Goal: Use online tool/utility: Use online tool/utility

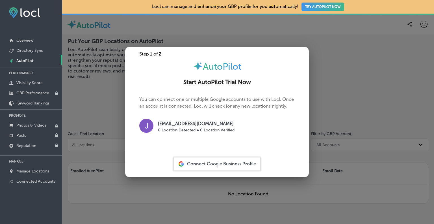
click at [179, 31] on div at bounding box center [217, 112] width 434 height 224
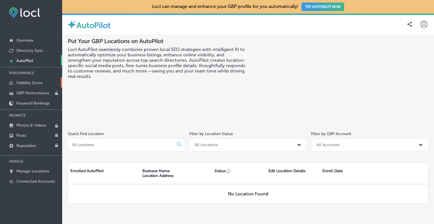
click at [36, 82] on p "Visibility Score" at bounding box center [29, 82] width 26 height 5
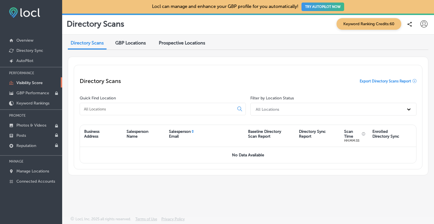
click at [173, 45] on span "Prospective Locations" at bounding box center [182, 42] width 46 height 5
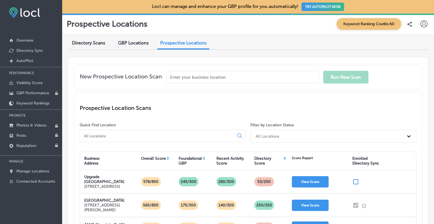
click at [183, 72] on input "text" at bounding box center [243, 77] width 152 height 12
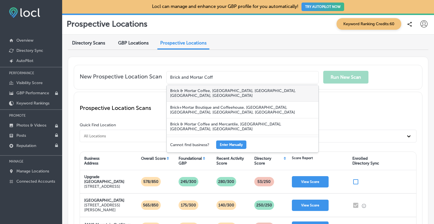
click at [191, 87] on div "Brick & Mortar Coffee, [GEOGRAPHIC_DATA], [GEOGRAPHIC_DATA], [GEOGRAPHIC_DATA],…" at bounding box center [243, 93] width 152 height 17
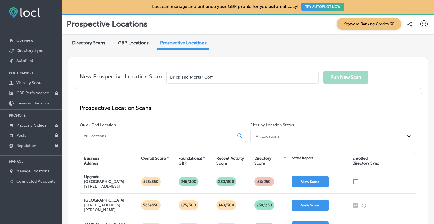
type input "Brick & Mortar Coffee, [GEOGRAPHIC_DATA], [GEOGRAPHIC_DATA], [GEOGRAPHIC_DATA],…"
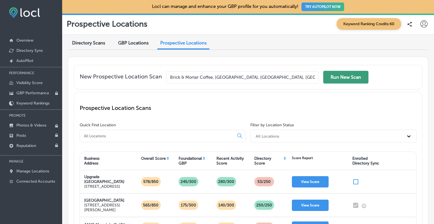
click at [354, 74] on button "Run New Scan" at bounding box center [346, 77] width 45 height 13
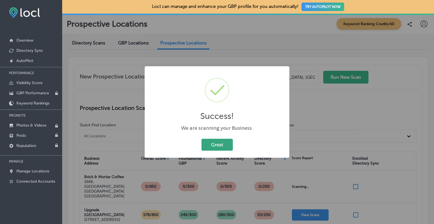
click at [210, 140] on button "Great" at bounding box center [217, 145] width 31 height 12
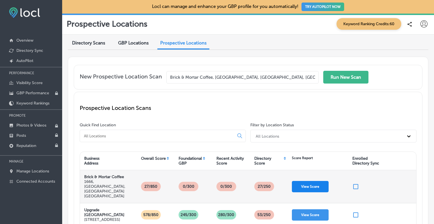
click at [301, 181] on button "View Score" at bounding box center [310, 186] width 37 height 11
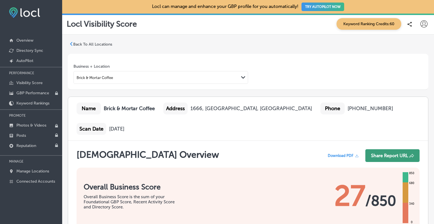
click at [378, 156] on button "Share Report URL" at bounding box center [393, 155] width 54 height 13
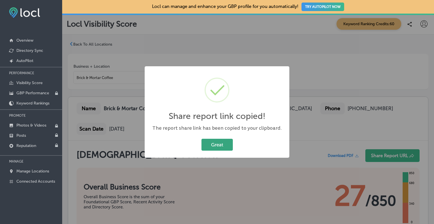
click at [223, 142] on button "Great" at bounding box center [217, 145] width 31 height 12
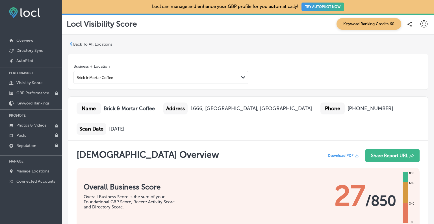
click at [336, 154] on span "Download PDF" at bounding box center [341, 155] width 26 height 4
click at [124, 76] on div "Brick & Mortar Coffee" at bounding box center [156, 78] width 165 height 8
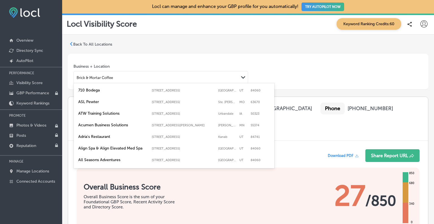
scroll to position [278, 0]
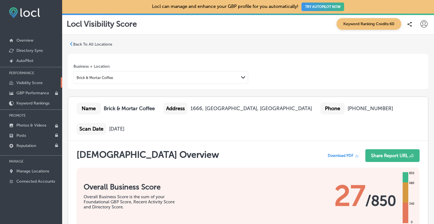
click at [29, 83] on p "Visibility Score" at bounding box center [29, 82] width 26 height 5
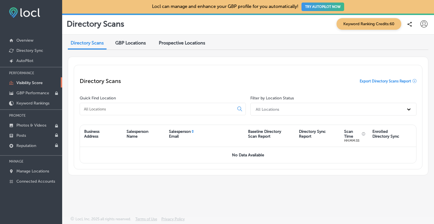
click at [176, 43] on span "Prospective Locations" at bounding box center [182, 42] width 46 height 5
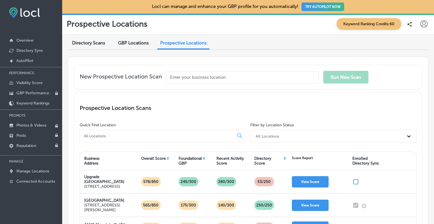
click at [177, 75] on input "text" at bounding box center [243, 77] width 152 height 12
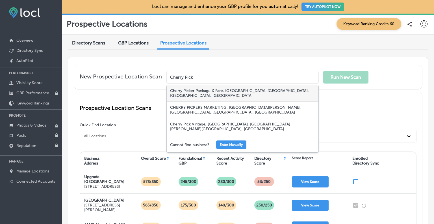
click at [197, 91] on div "Cherry Picker Package X Fare, [GEOGRAPHIC_DATA], [GEOGRAPHIC_DATA], [GEOGRAPHIC…" at bounding box center [243, 93] width 152 height 17
type input "Cherry Picker Package X Fare, [GEOGRAPHIC_DATA], [GEOGRAPHIC_DATA], [GEOGRAPHIC…"
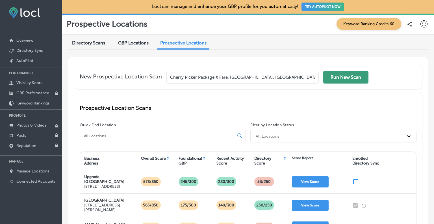
click at [350, 79] on button "Run New Scan" at bounding box center [346, 77] width 45 height 13
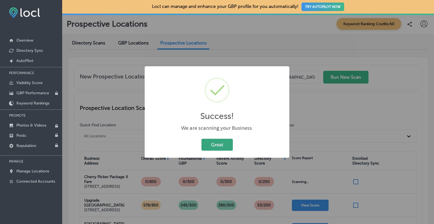
click at [219, 139] on button "Great" at bounding box center [217, 145] width 31 height 12
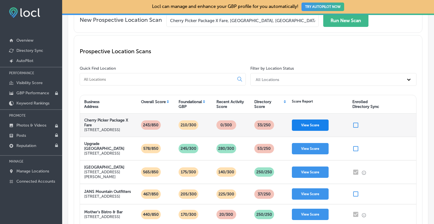
click at [309, 129] on button "View Score" at bounding box center [310, 124] width 37 height 11
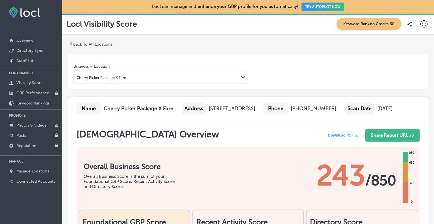
click at [337, 137] on span "Download PDF" at bounding box center [341, 135] width 26 height 4
